Goal: Task Accomplishment & Management: Use online tool/utility

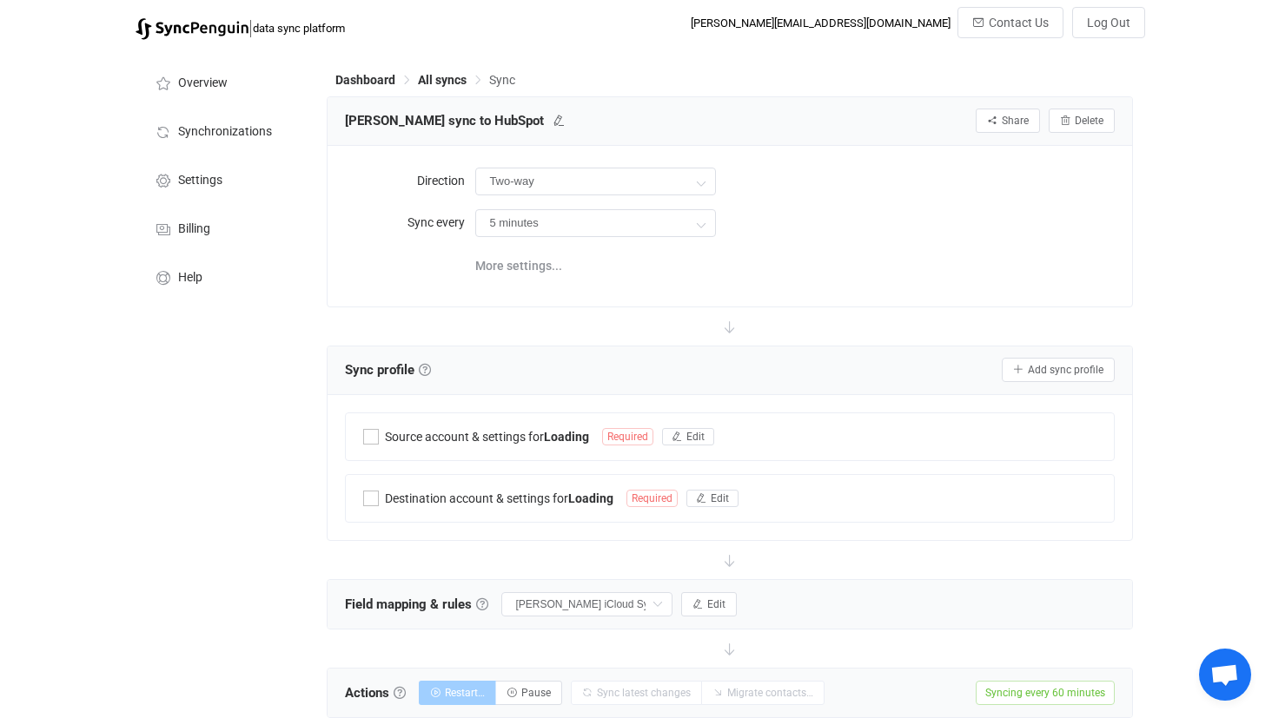
type input "iCloud → HubSpot"
type input "1 hour"
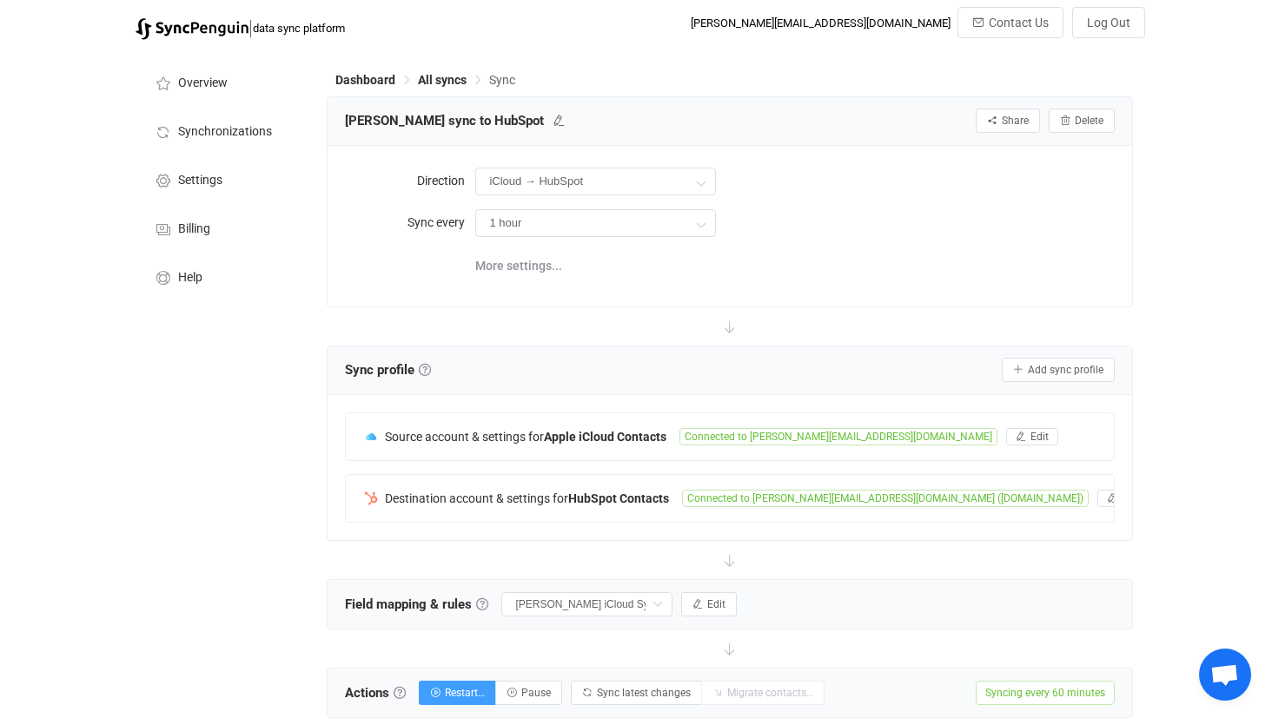
click at [450, 99] on div "[PERSON_NAME] sync to HubSpot Share Sync sharing Delete" at bounding box center [730, 121] width 804 height 49
click at [450, 95] on div "Dashboard All syncs Sync" at bounding box center [729, 83] width 805 height 26
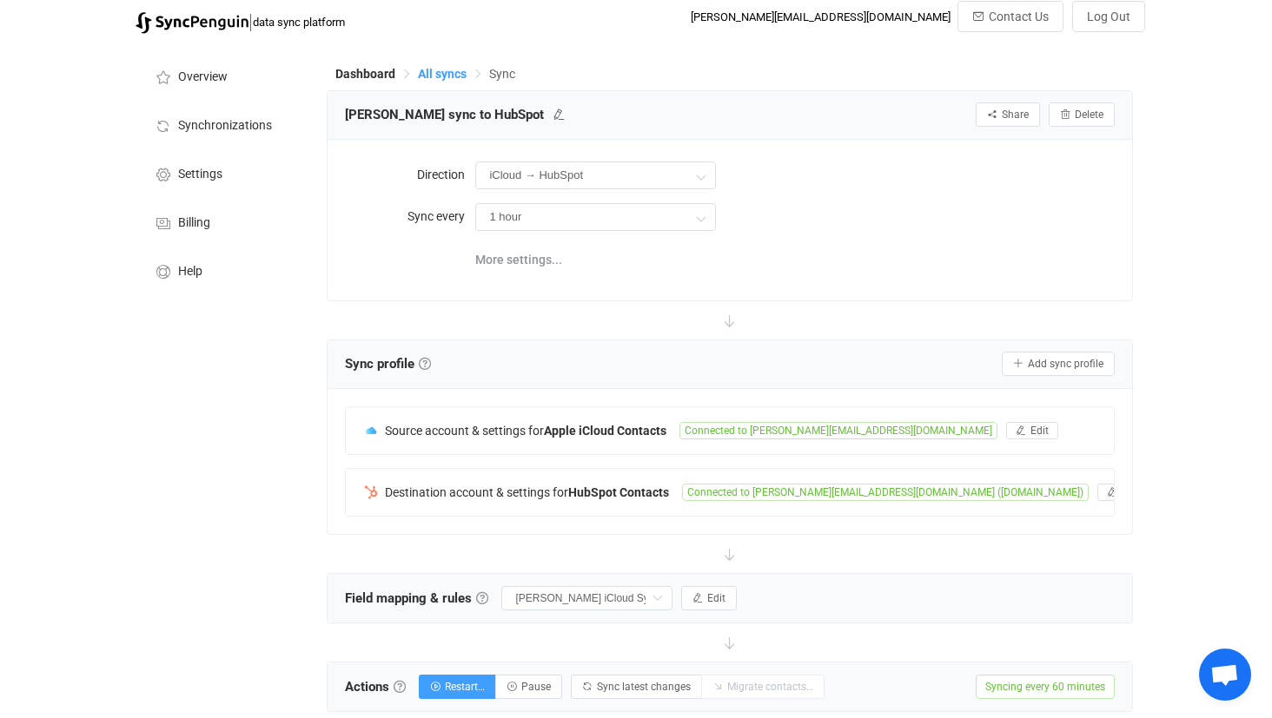
click at [444, 84] on div "Dashboard All syncs Sync" at bounding box center [729, 77] width 805 height 26
click at [445, 78] on span "All syncs" at bounding box center [442, 74] width 49 height 14
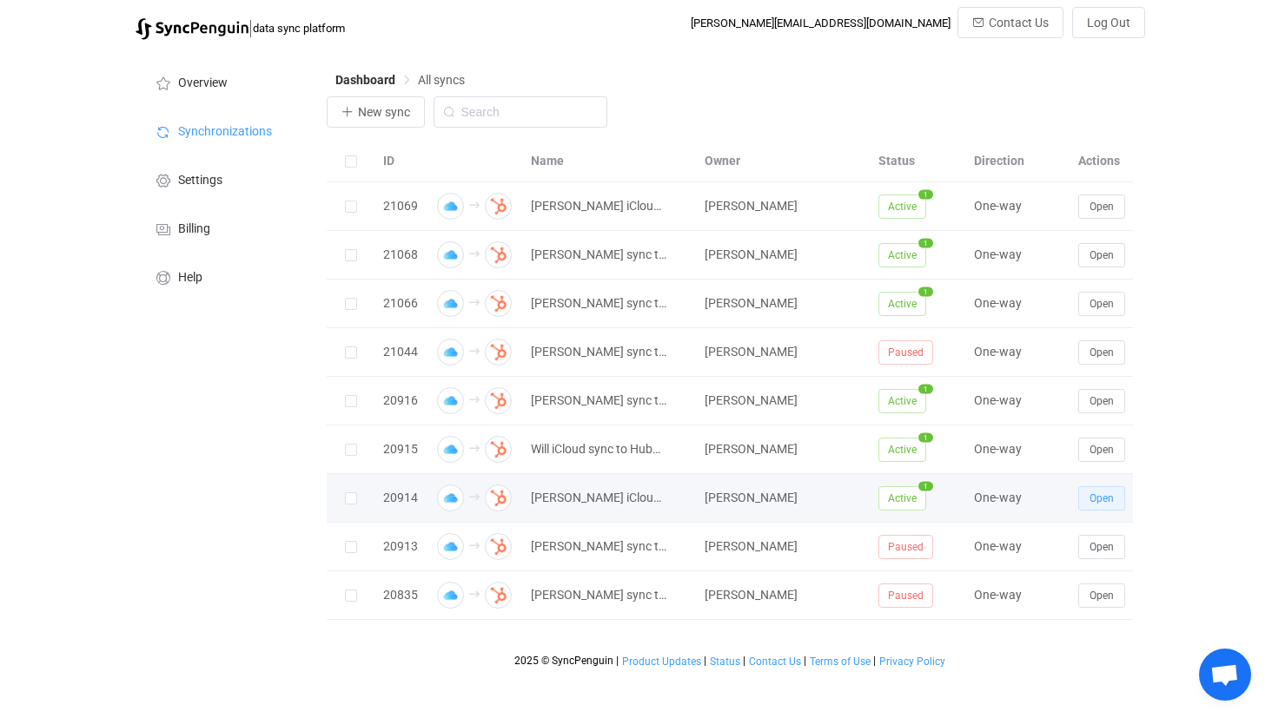
click at [1102, 491] on button "Open" at bounding box center [1101, 498] width 47 height 24
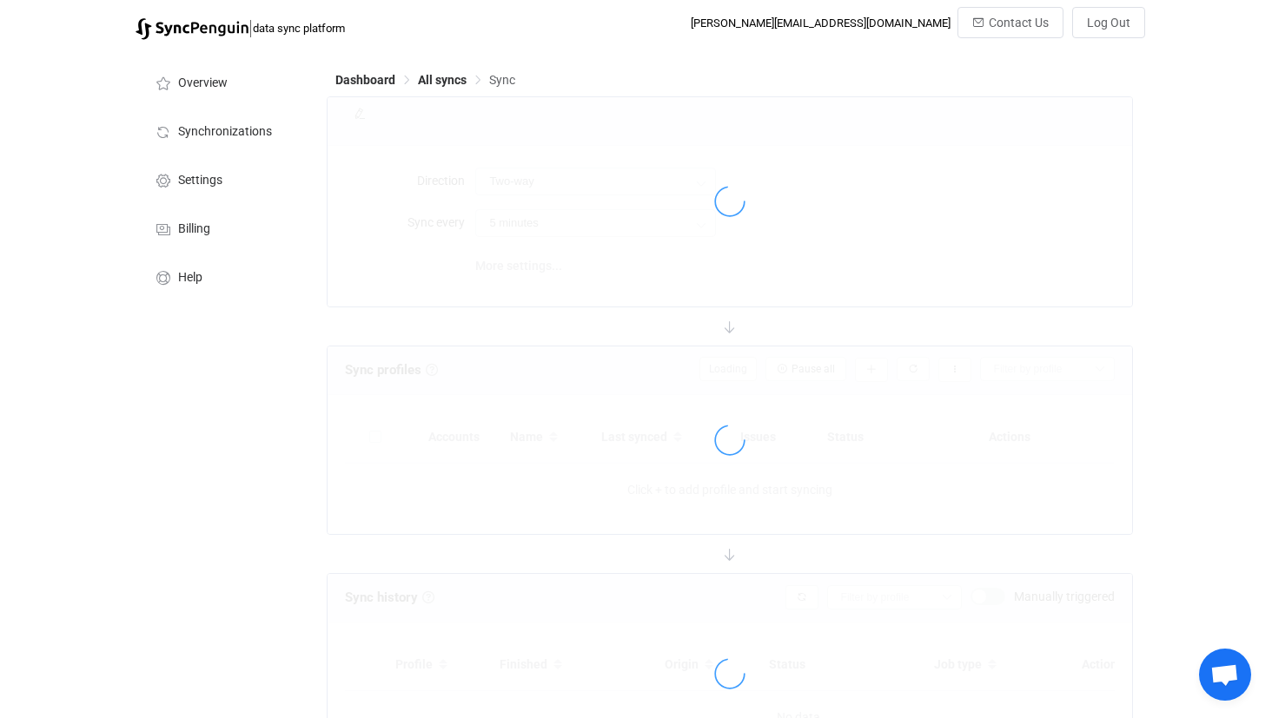
type input "iCloud → HubSpot"
type input "8 hours"
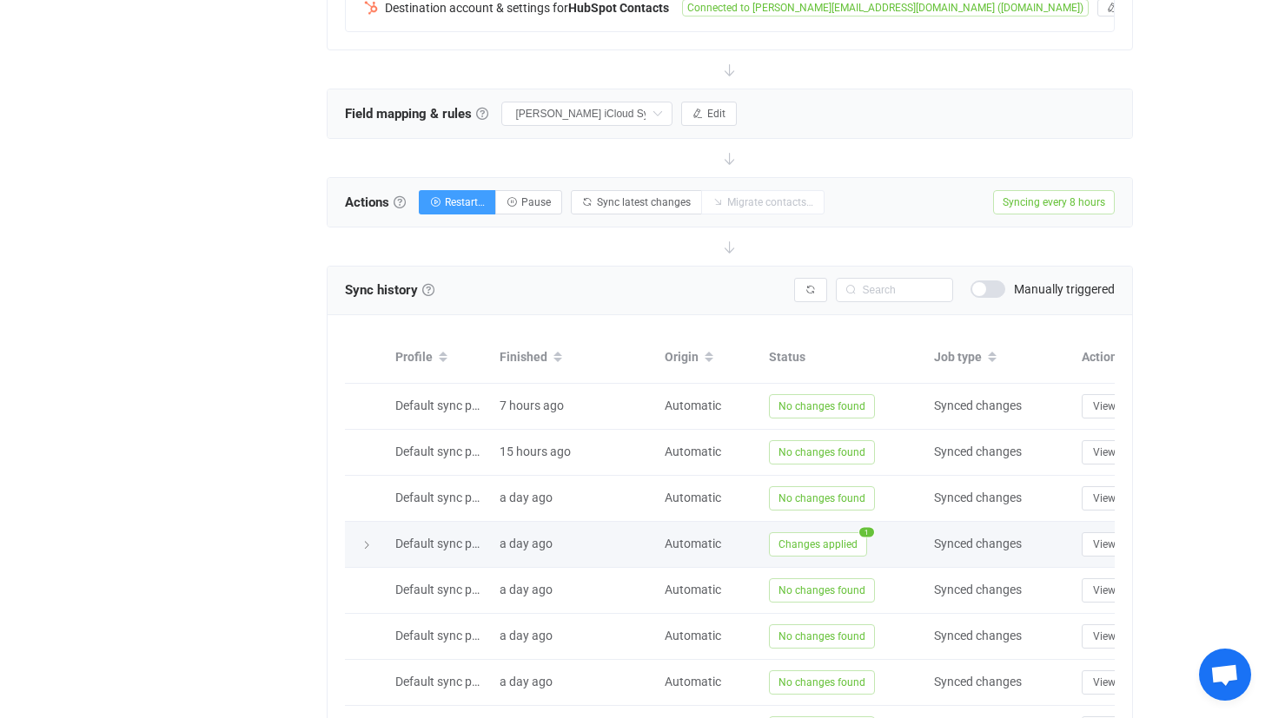
scroll to position [669, 0]
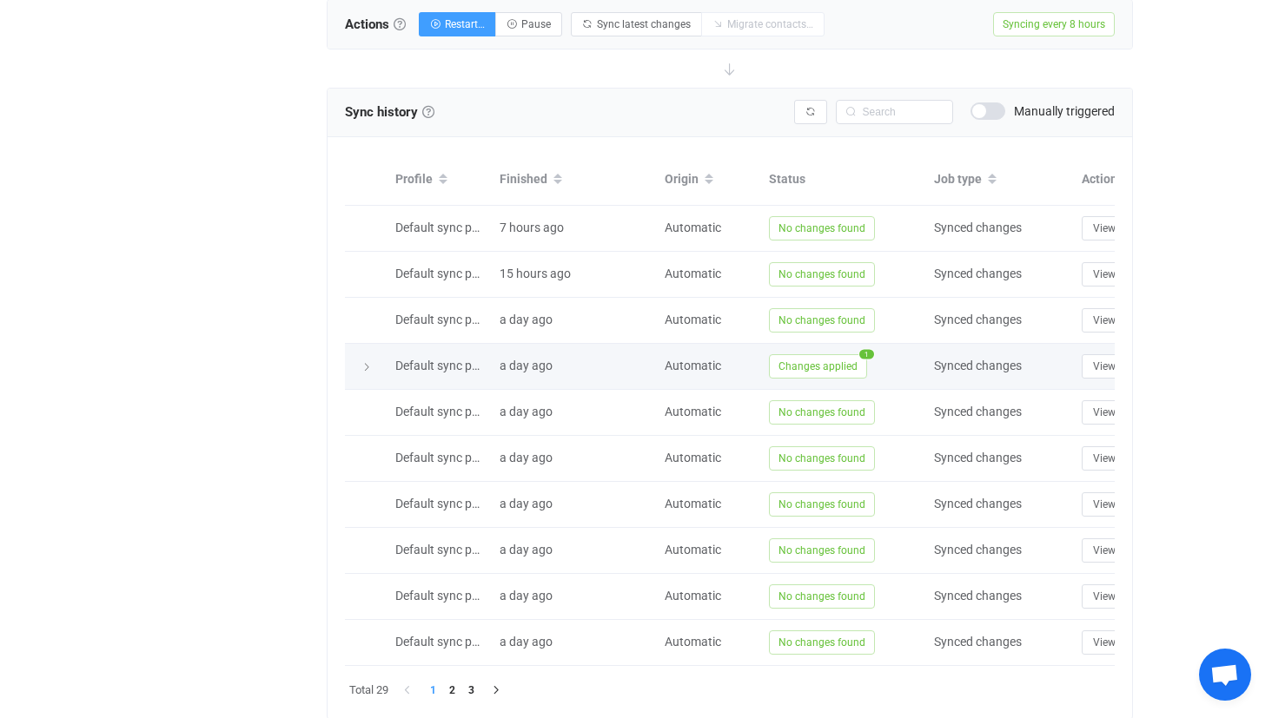
click at [373, 373] on div at bounding box center [366, 366] width 24 height 17
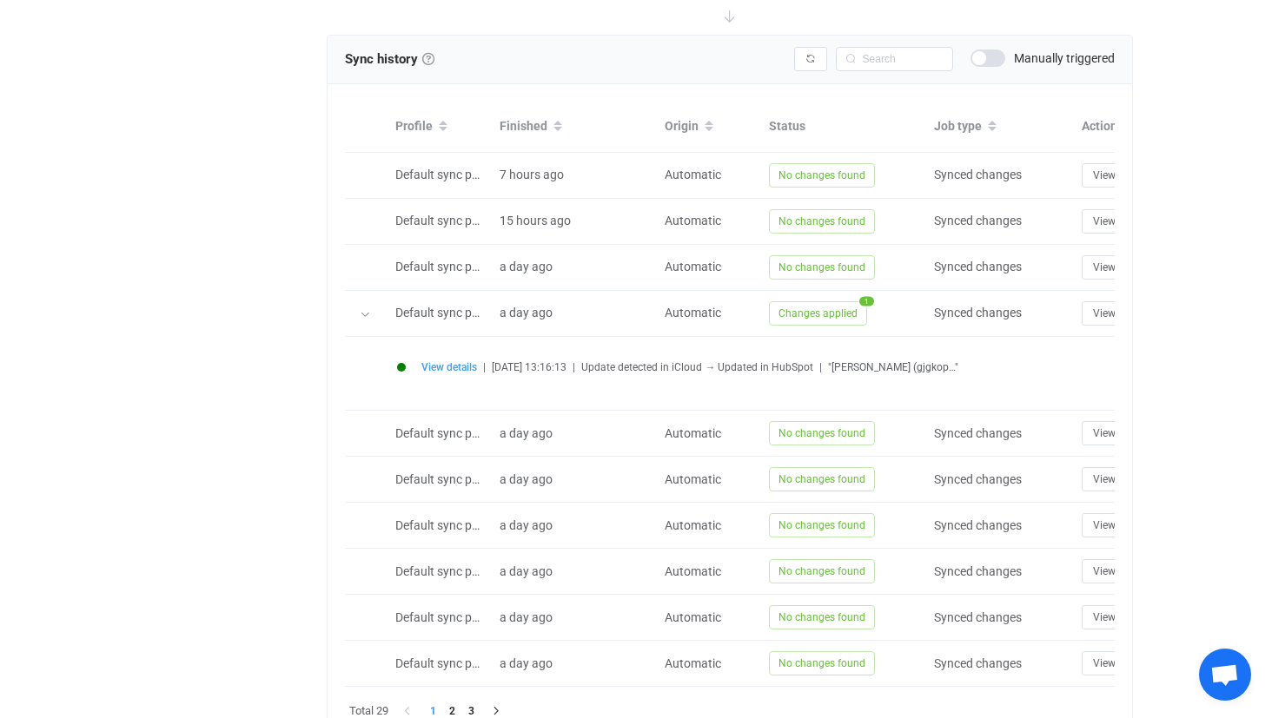
scroll to position [723, 0]
click at [433, 370] on span "View details" at bounding box center [449, 367] width 56 height 12
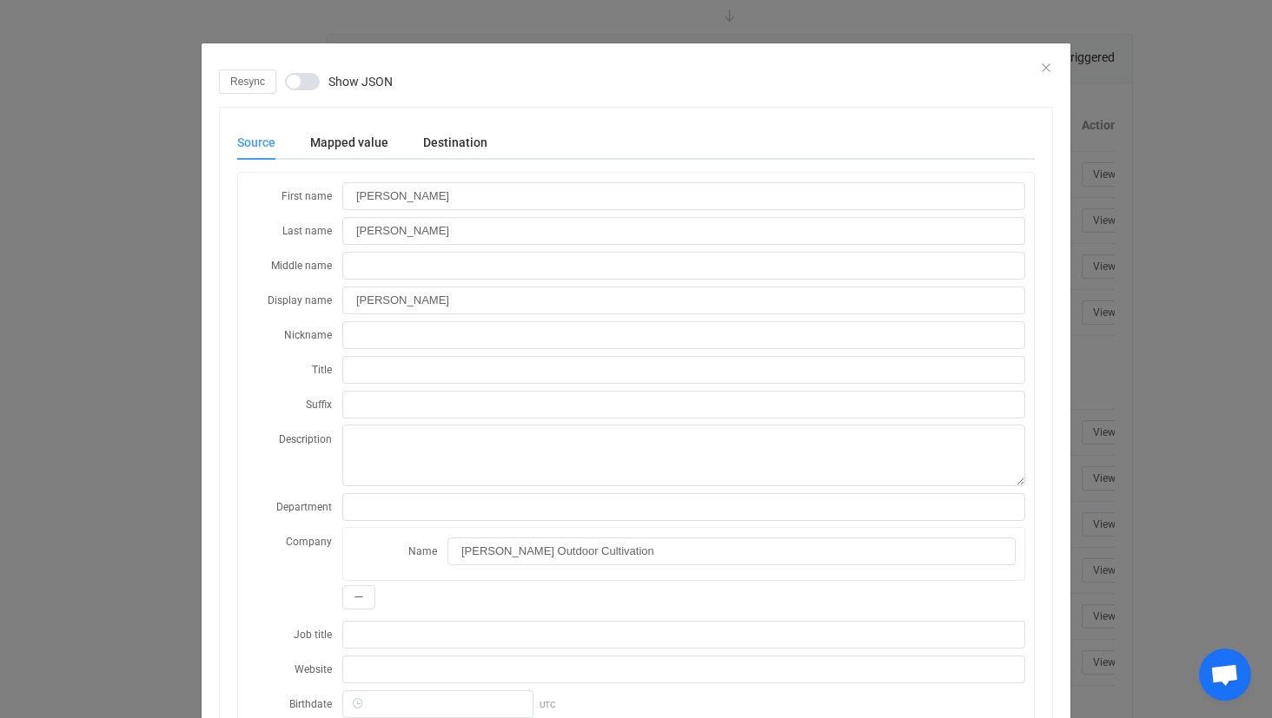
scroll to position [0, 0]
click at [1047, 74] on div "Resync Show JSON" at bounding box center [636, 81] width 834 height 24
click at [1047, 68] on icon "Close" at bounding box center [1046, 68] width 14 height 14
